Goal: Navigation & Orientation: Find specific page/section

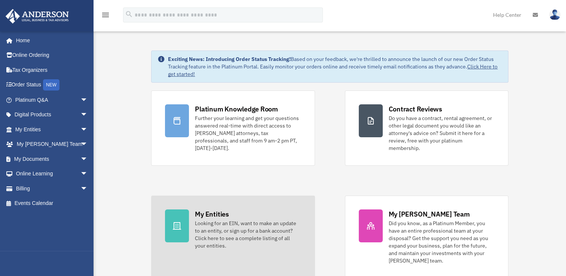
click at [207, 210] on div "My Entities" at bounding box center [212, 214] width 34 height 9
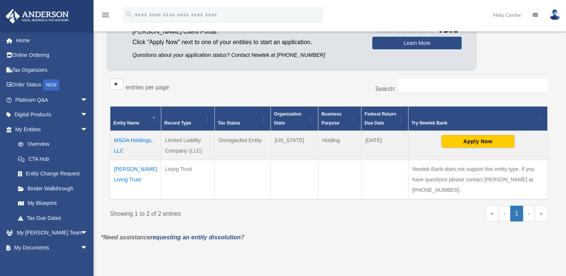
scroll to position [112, 0]
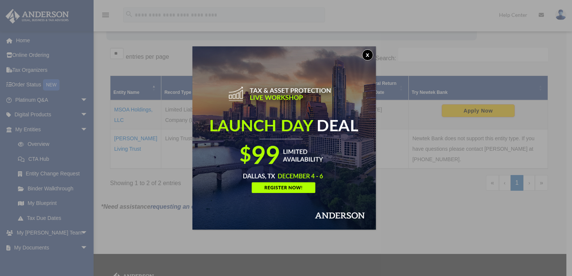
click at [368, 57] on button "x" at bounding box center [367, 54] width 11 height 11
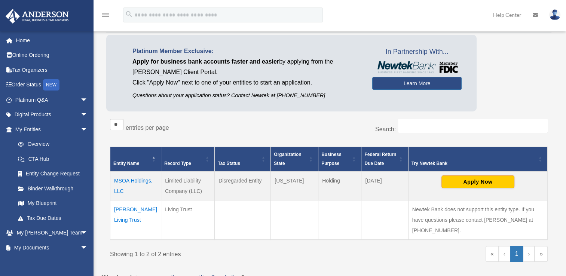
scroll to position [37, 0]
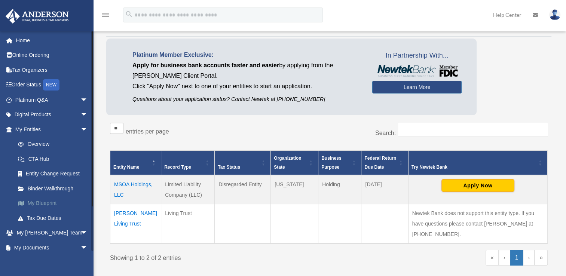
click at [49, 203] on link "My Blueprint" at bounding box center [54, 203] width 89 height 15
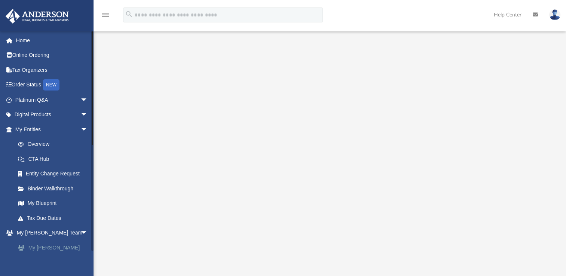
click at [51, 248] on link "My [PERSON_NAME] Team" at bounding box center [54, 252] width 89 height 24
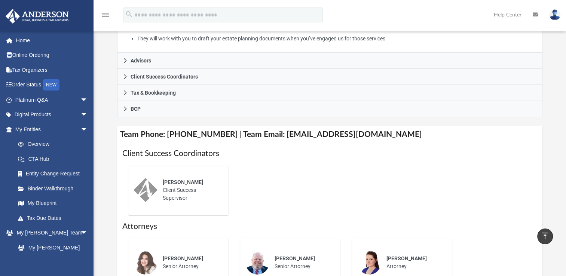
scroll to position [112, 0]
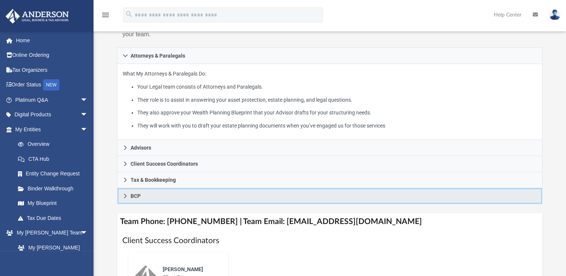
click at [126, 195] on icon at bounding box center [125, 195] width 5 height 5
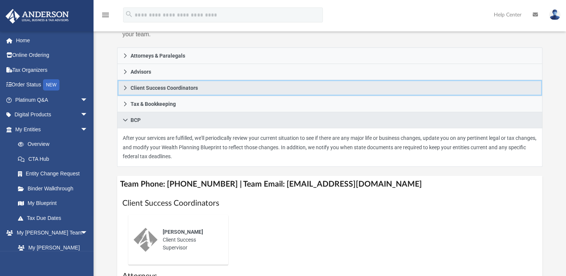
click at [123, 88] on icon at bounding box center [125, 87] width 5 height 5
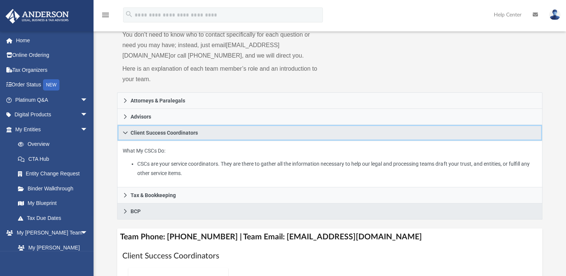
scroll to position [0, 0]
